Goal: Check status: Check status

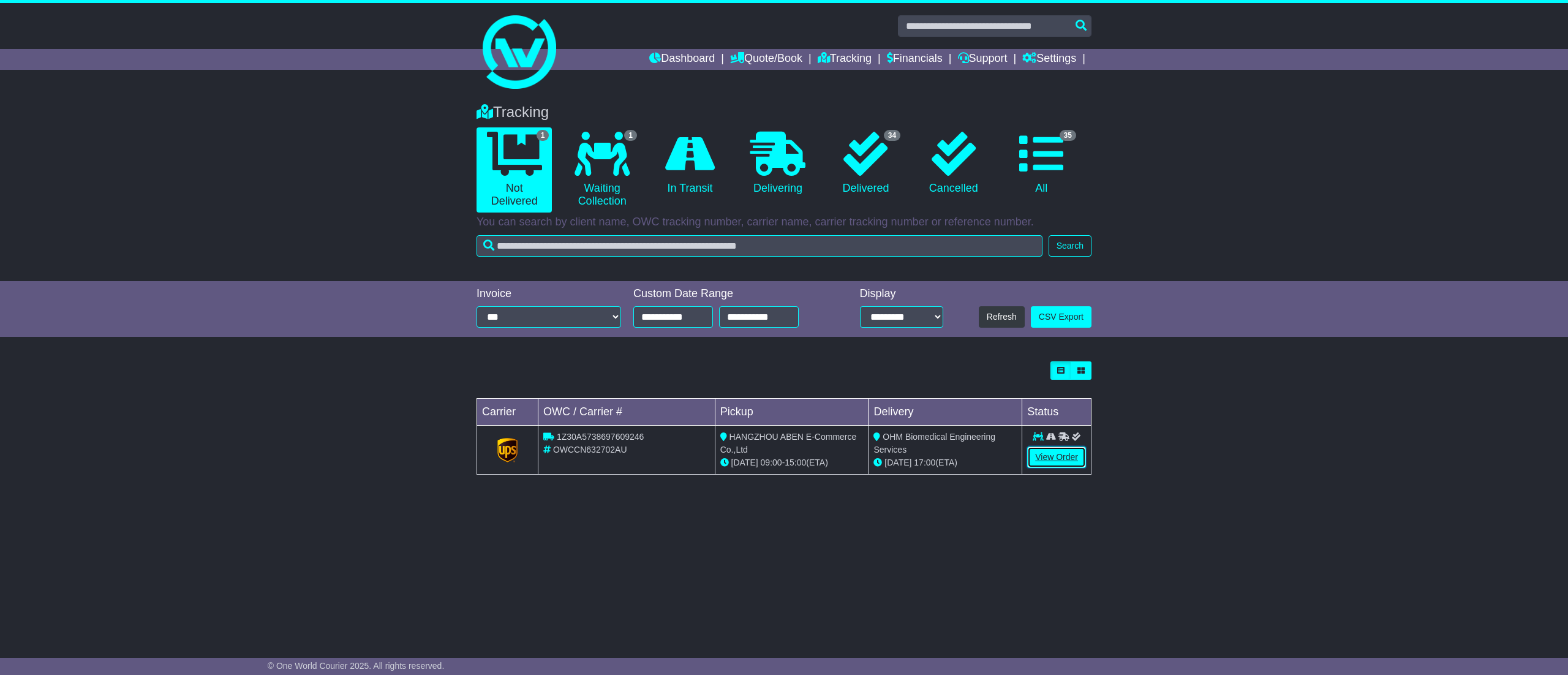
click at [1042, 454] on link "View Order" at bounding box center [1057, 457] width 59 height 21
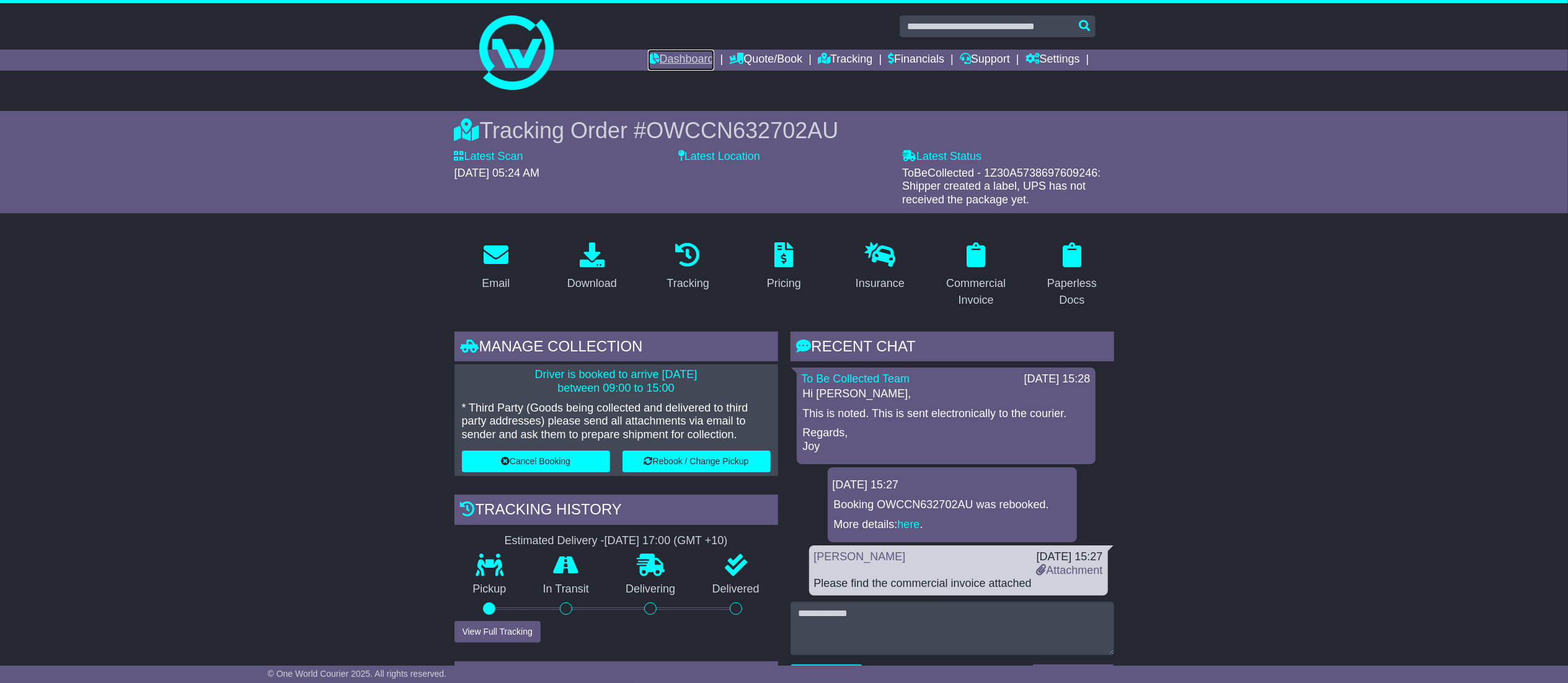
click at [688, 59] on link "Dashboard" at bounding box center [681, 60] width 67 height 21
